Goal: Information Seeking & Learning: Learn about a topic

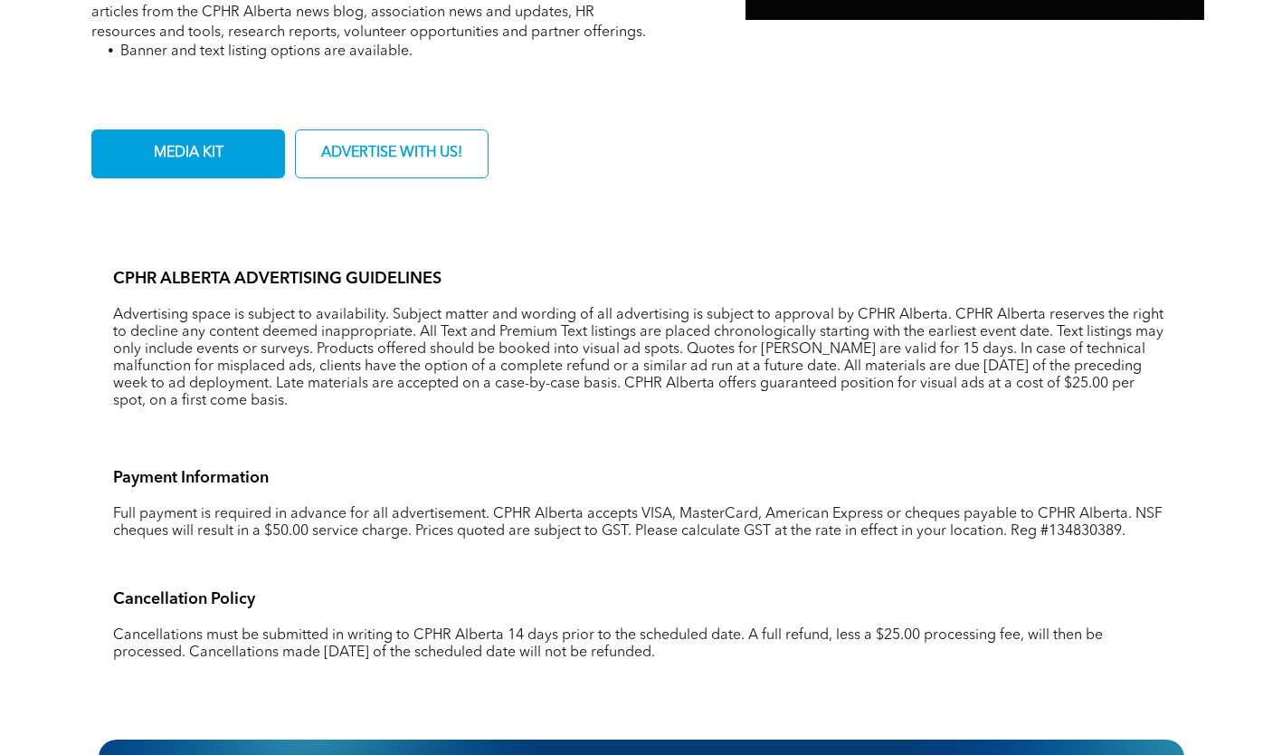
scroll to position [1005, 0]
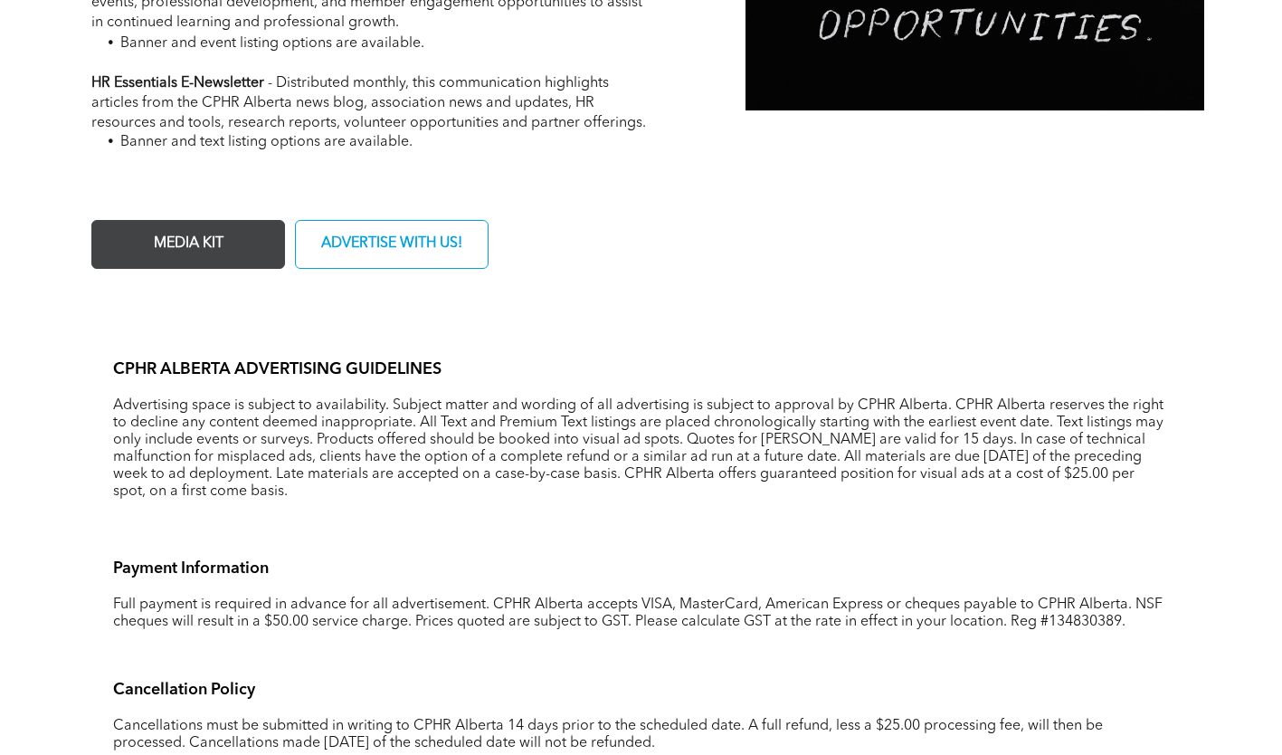
click at [208, 231] on span "MEDIA KIT" at bounding box center [188, 243] width 82 height 35
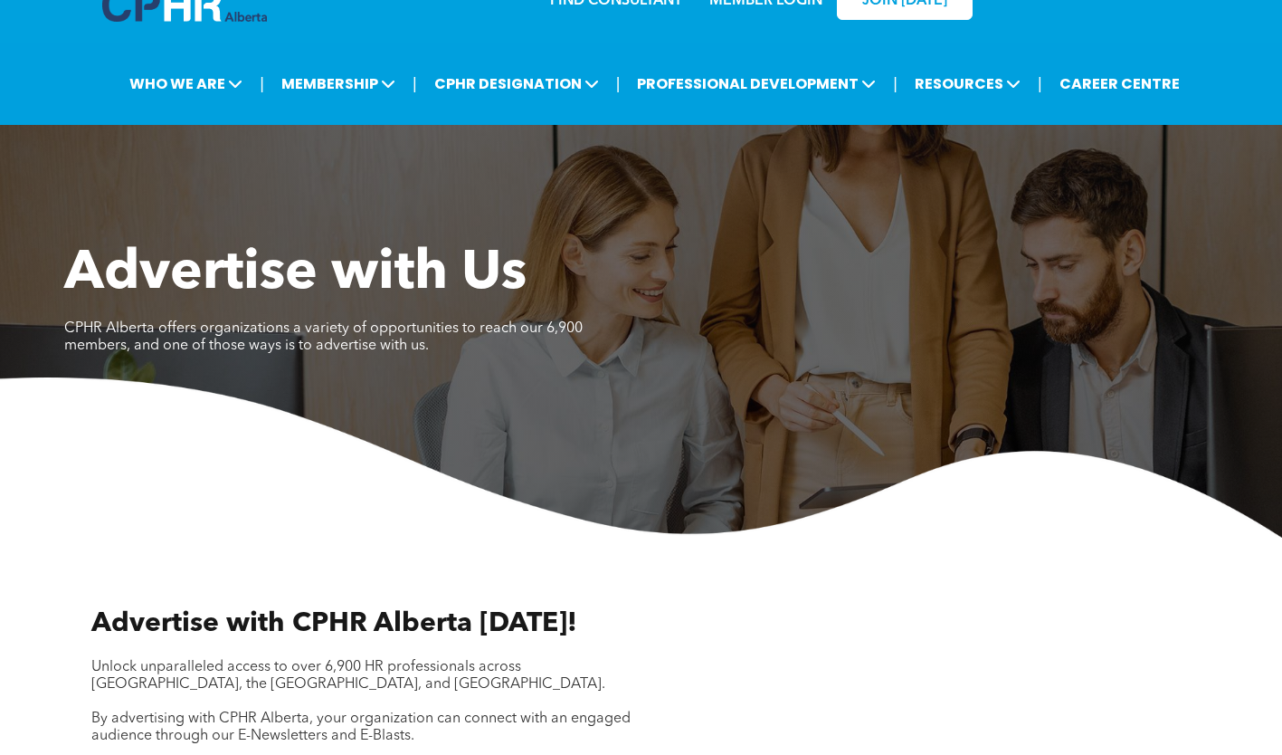
scroll to position [0, 0]
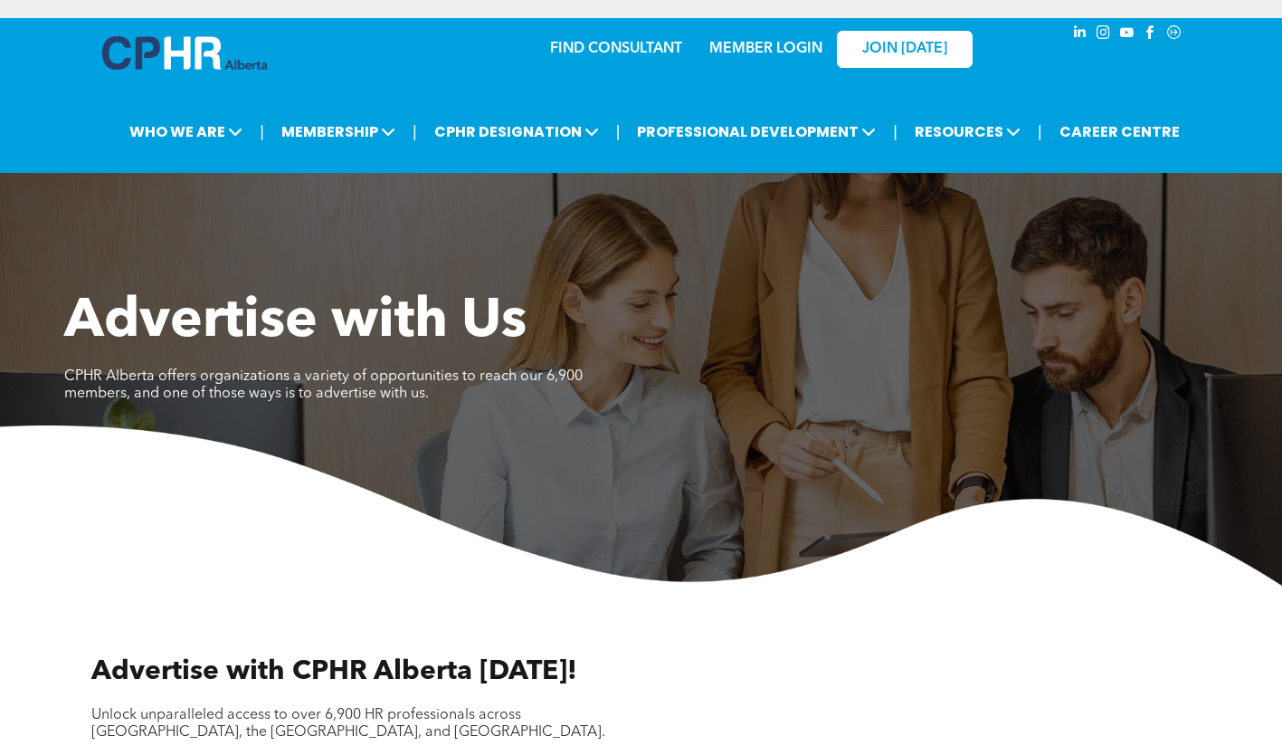
click at [195, 50] on img at bounding box center [184, 52] width 165 height 33
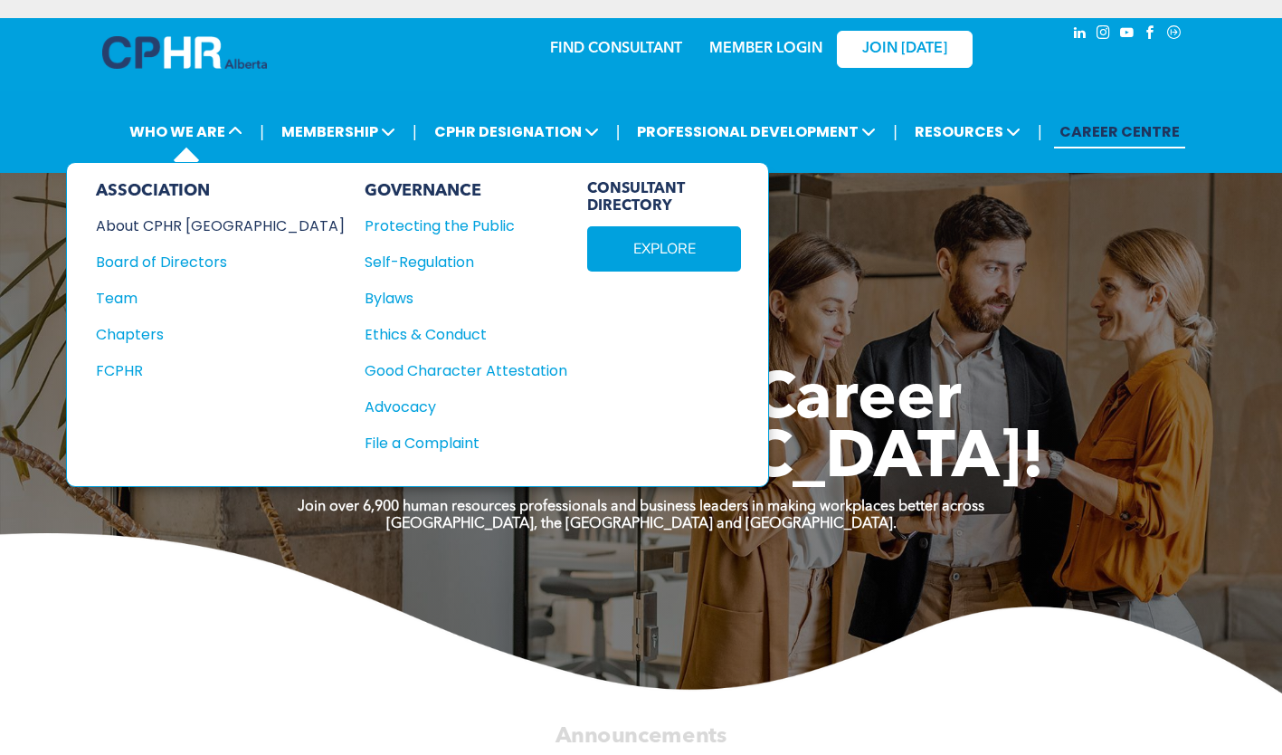
click at [202, 216] on div "About CPHR [GEOGRAPHIC_DATA]" at bounding box center [208, 225] width 224 height 23
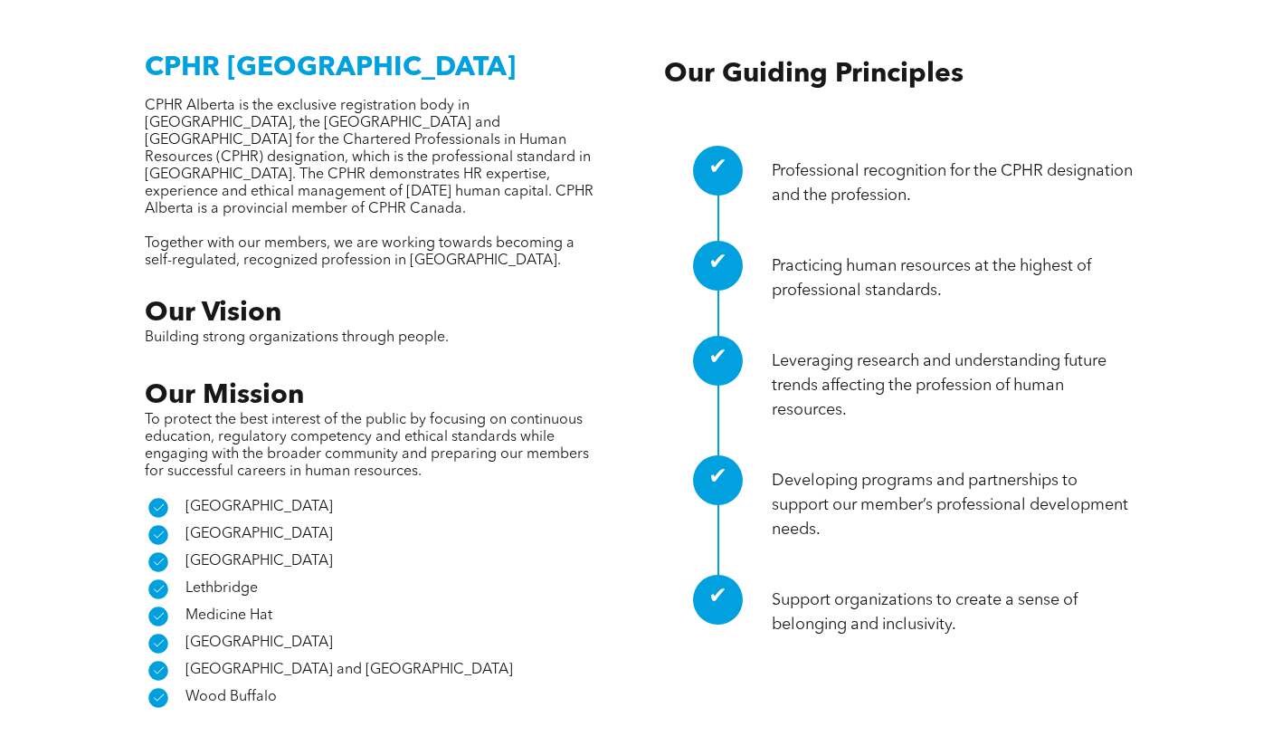
scroll to position [633, 0]
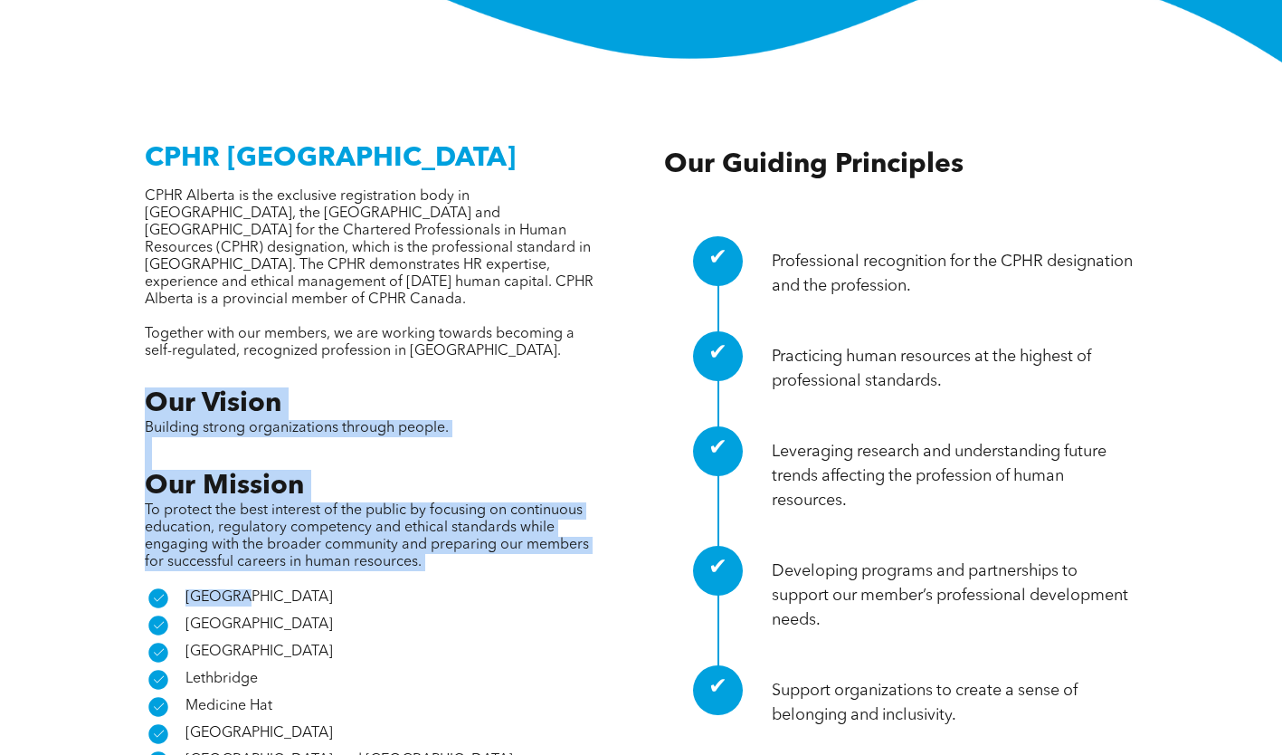
drag, startPoint x: 434, startPoint y: 480, endPoint x: 128, endPoint y: 285, distance: 362.5
click at [128, 285] on div "CPHR [GEOGRAPHIC_DATA] CPHR Alberta is the exclusive registration body in [GEOG…" at bounding box center [641, 464] width 1057 height 673
copy div "Our Vision Building strong organizations through people. Our Mission To protect…"
drag, startPoint x: 52, startPoint y: 489, endPoint x: 65, endPoint y: 511, distance: 25.9
click at [52, 489] on div "CPHR [GEOGRAPHIC_DATA] CPHR Alberta is the exclusive registration body in [GEOG…" at bounding box center [641, 464] width 1282 height 804
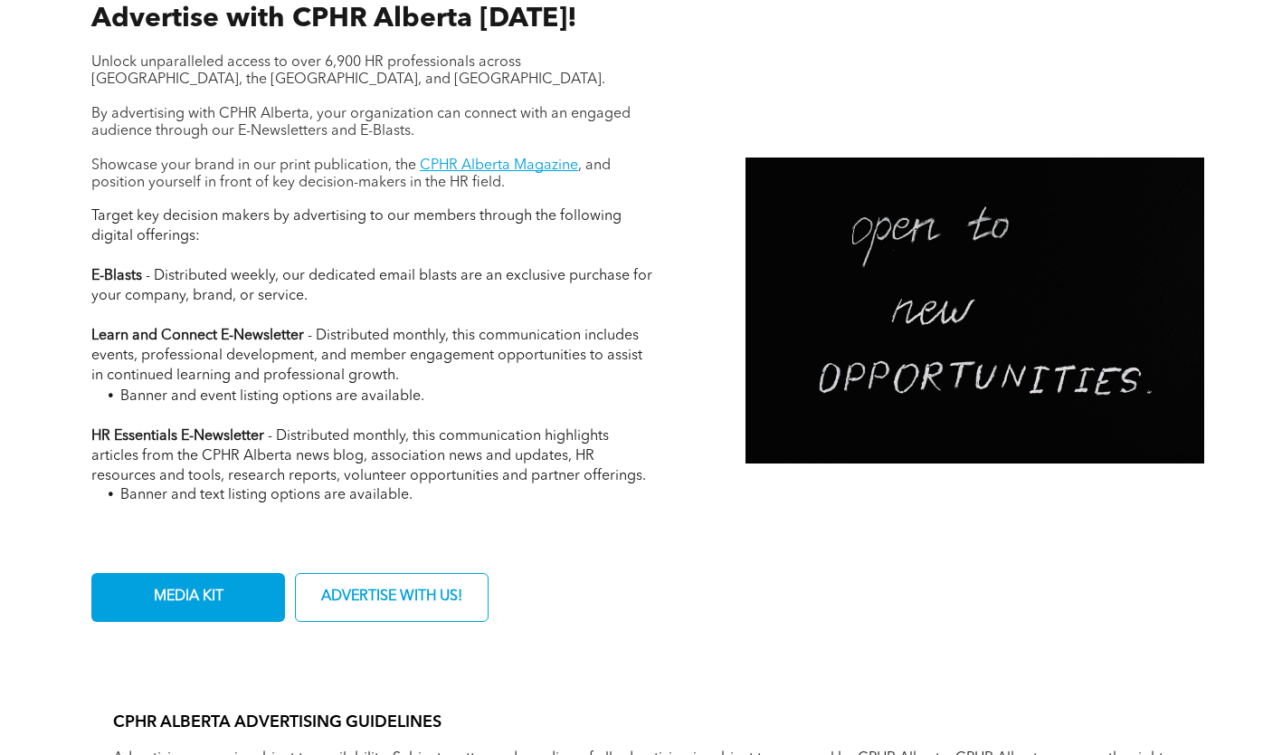
scroll to position [814, 0]
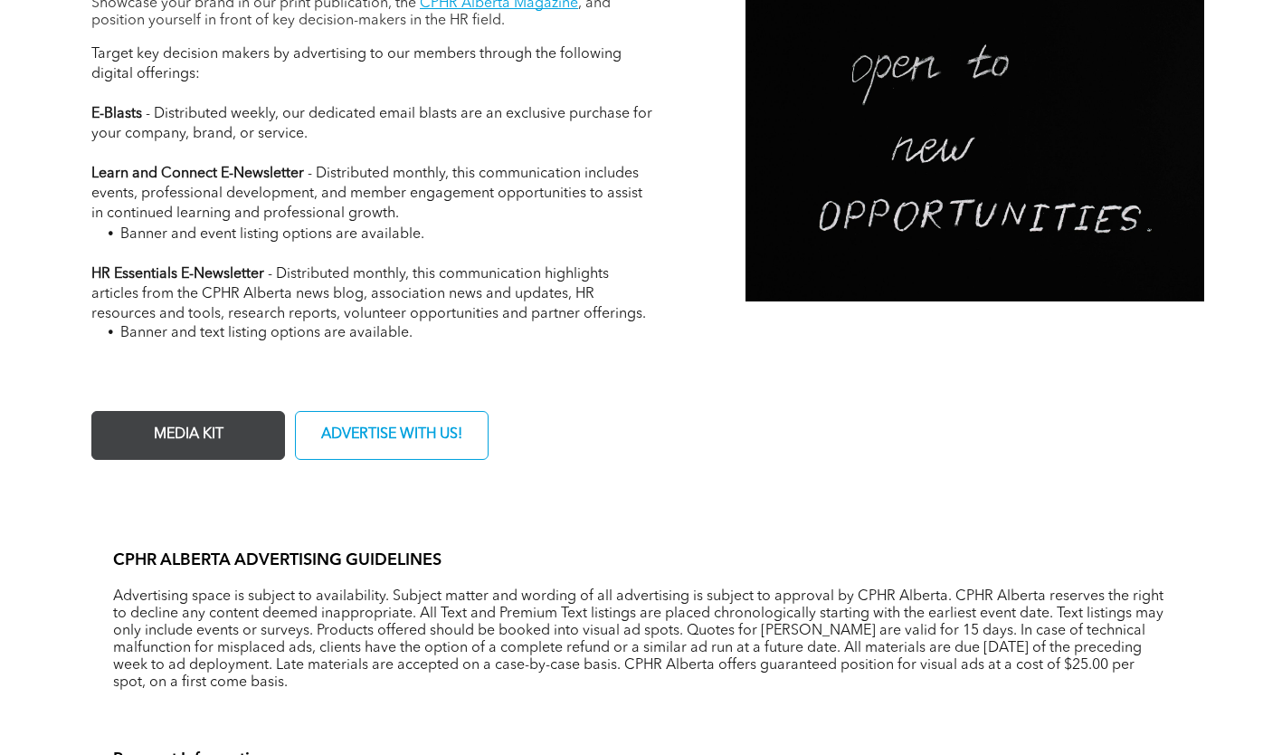
click at [218, 437] on span "MEDIA KIT" at bounding box center [188, 434] width 82 height 35
